Goal: Task Accomplishment & Management: Manage account settings

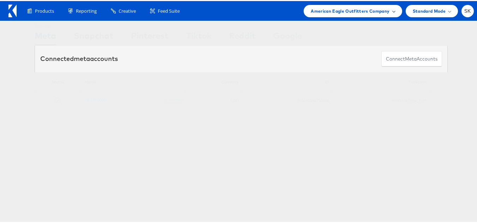
click at [334, 16] on div "American Eagle Outfitters Company" at bounding box center [353, 10] width 98 height 12
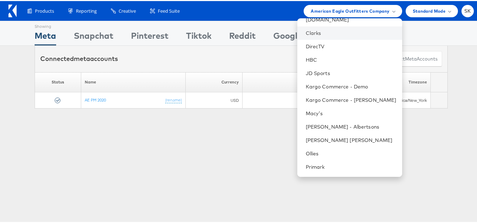
scroll to position [141, 0]
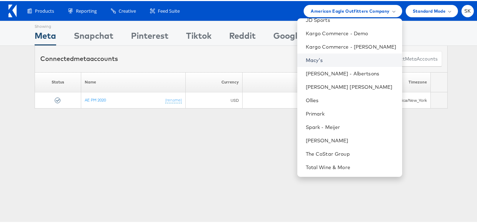
click at [307, 60] on link "Macy's" at bounding box center [351, 59] width 91 height 7
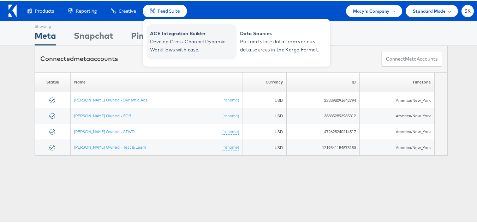
click at [174, 41] on span "Develop Cross-Channel Dynamic Workflows with ease." at bounding box center [192, 45] width 85 height 16
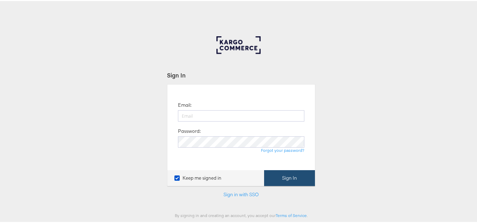
type input "shravan.kumar@kargo.com"
click at [286, 179] on button "Sign In" at bounding box center [289, 177] width 51 height 16
